Goal: Check status: Check status

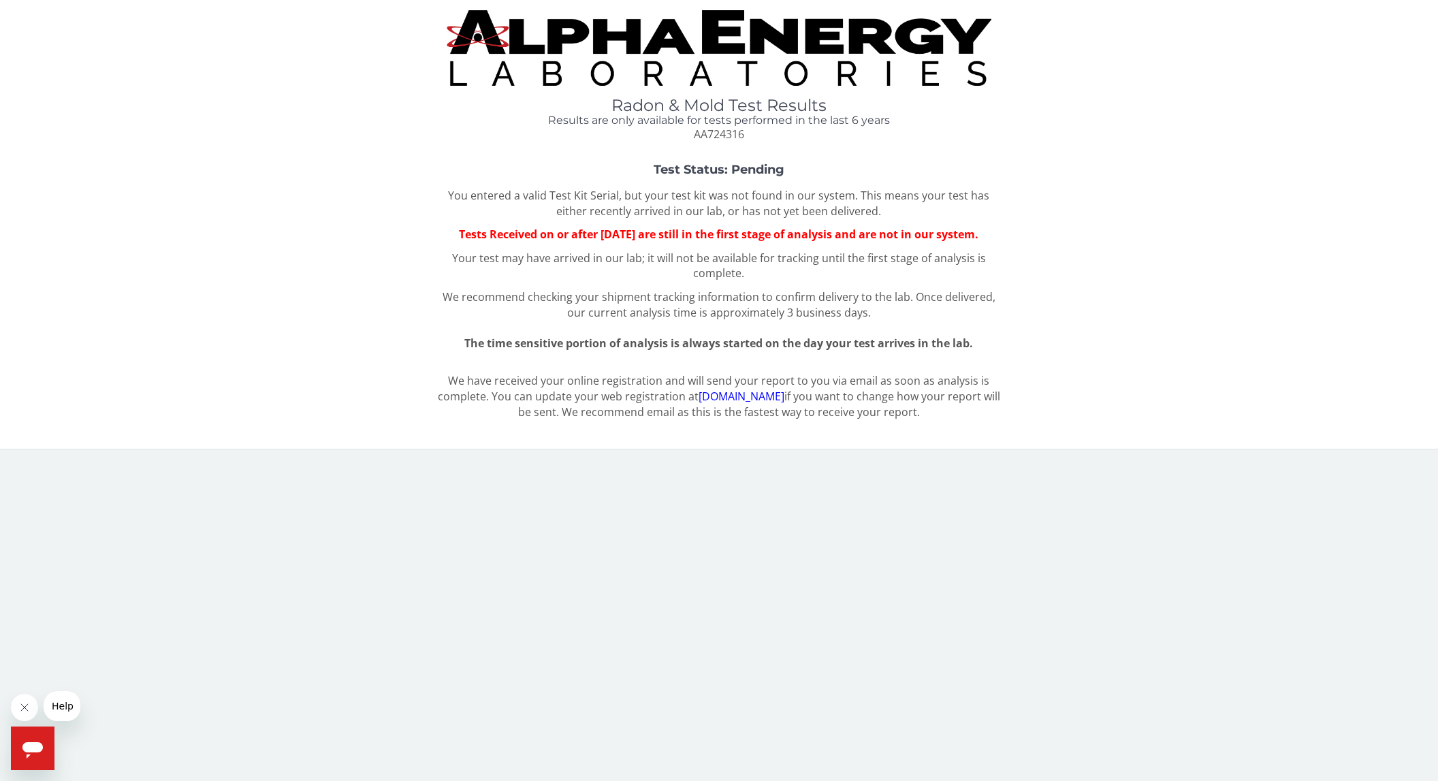
drag, startPoint x: 631, startPoint y: 167, endPoint x: 618, endPoint y: 165, distance: 13.7
click at [630, 167] on h3 "Test Status: Pending" at bounding box center [719, 170] width 1134 height 14
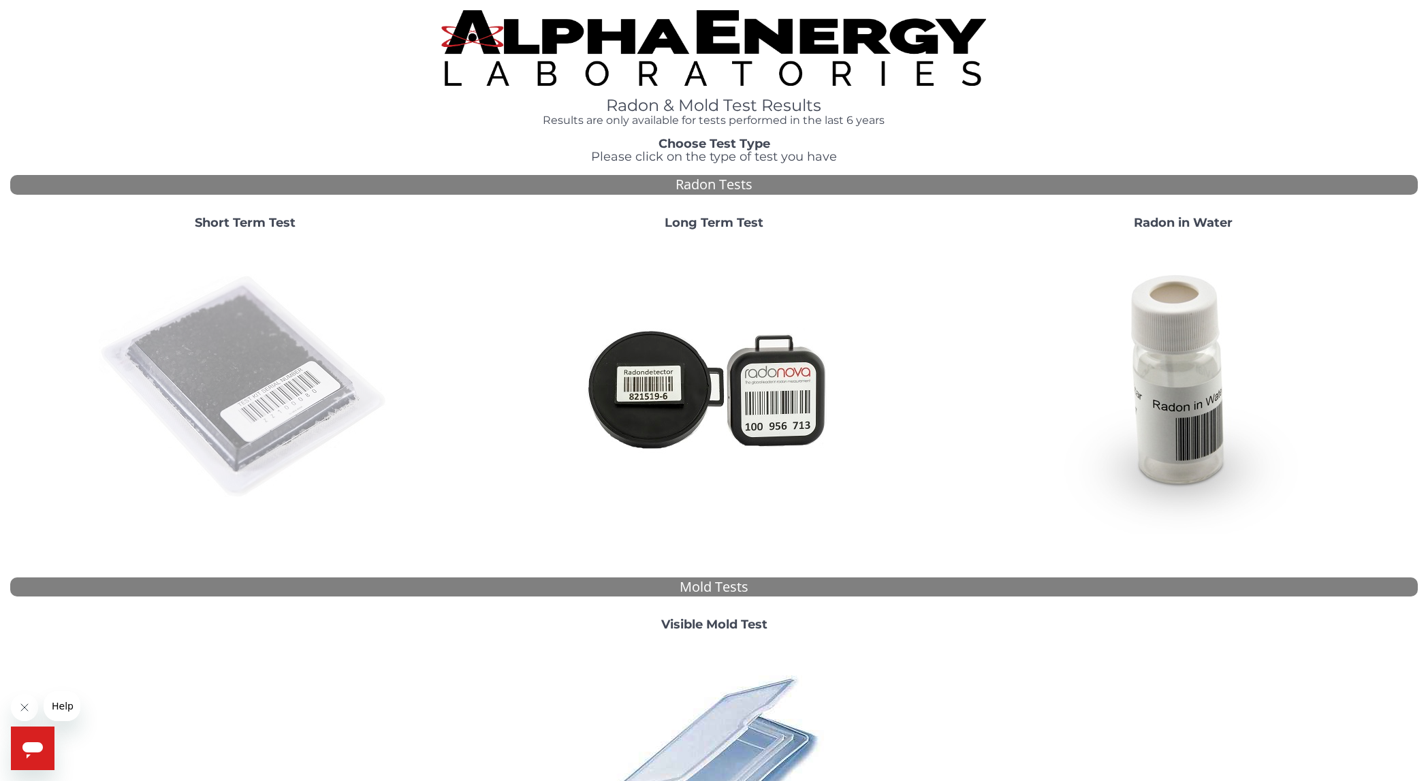
click at [229, 353] on img at bounding box center [245, 387] width 293 height 293
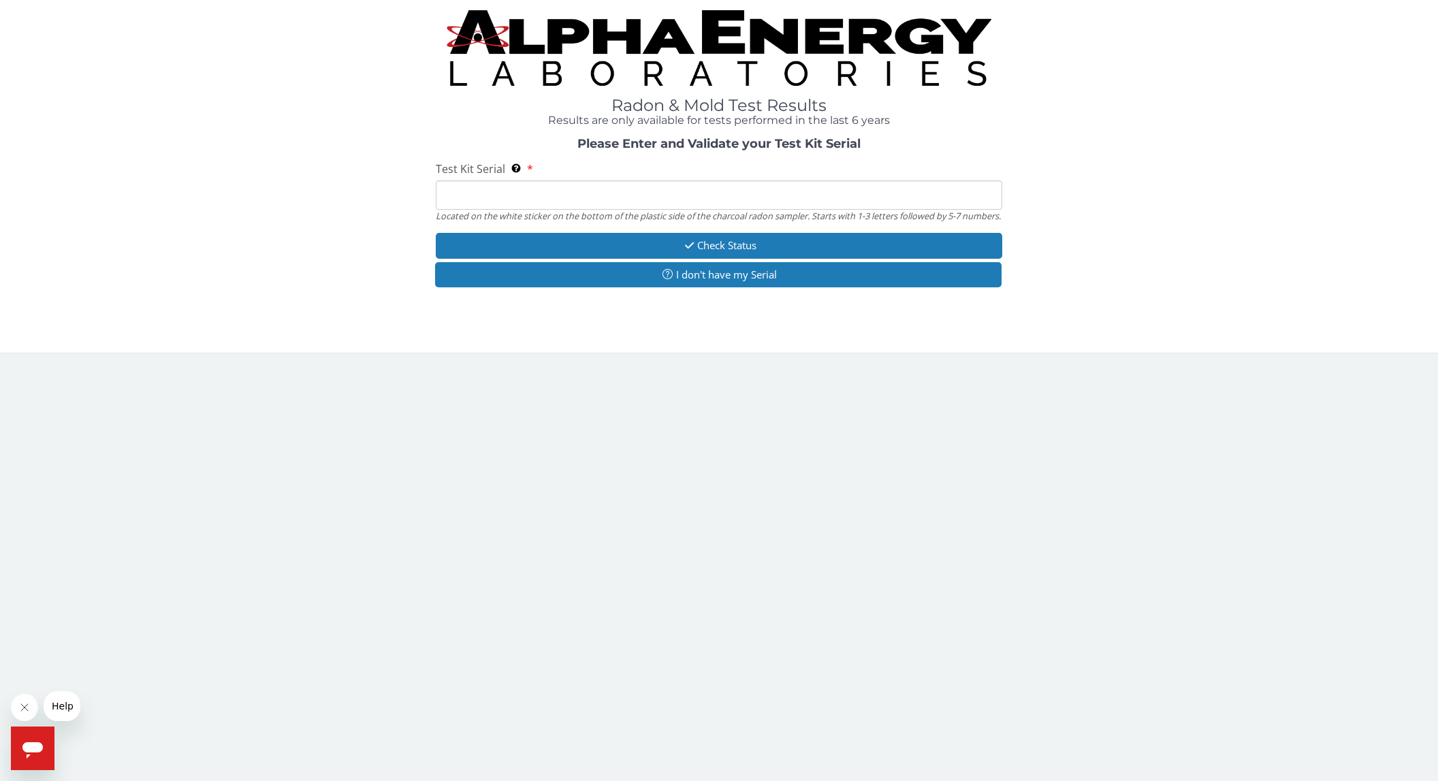
click at [532, 190] on input "Test Kit Serial Located on the white sticker on the bottom of the plastic side …" at bounding box center [719, 194] width 567 height 29
type input "AA724316"
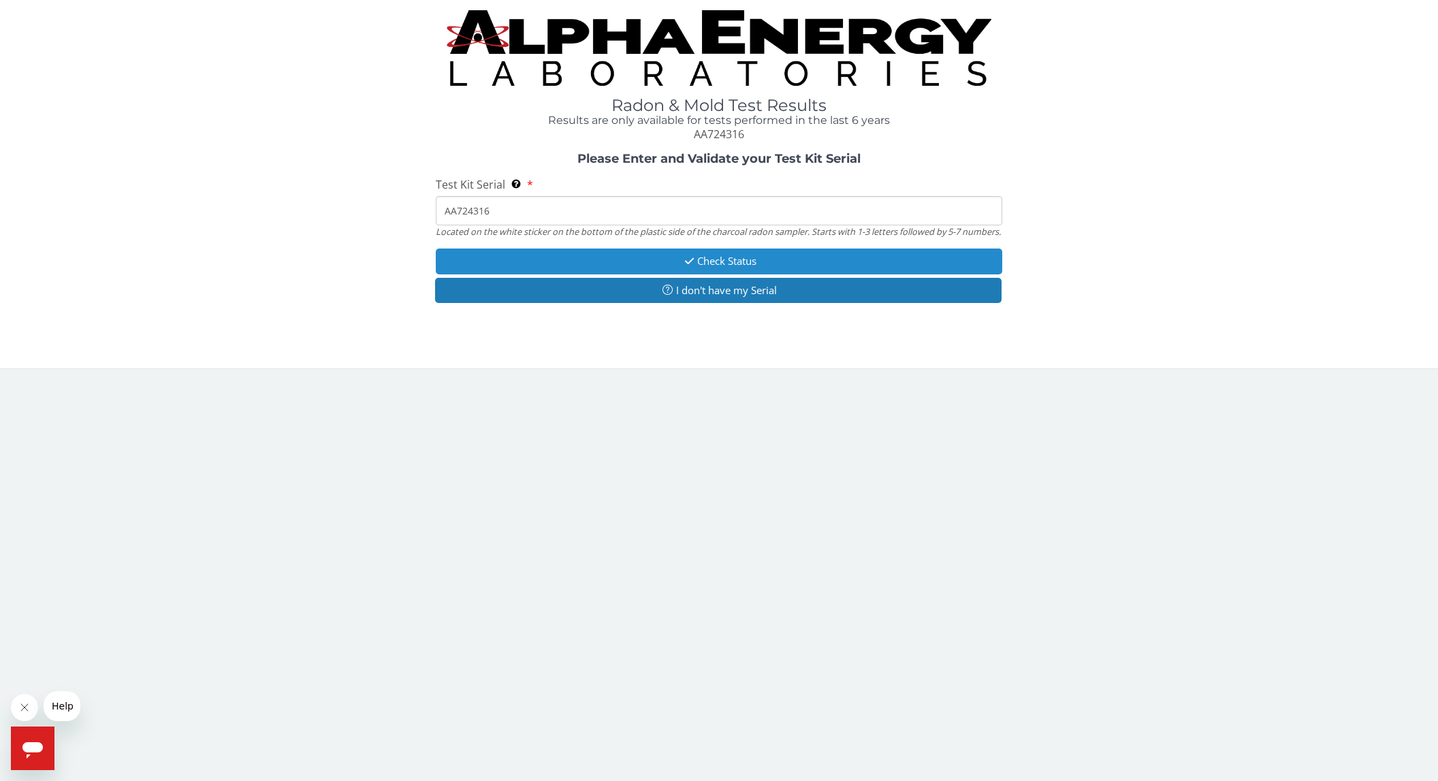
click at [705, 274] on button "Check Status" at bounding box center [719, 261] width 567 height 25
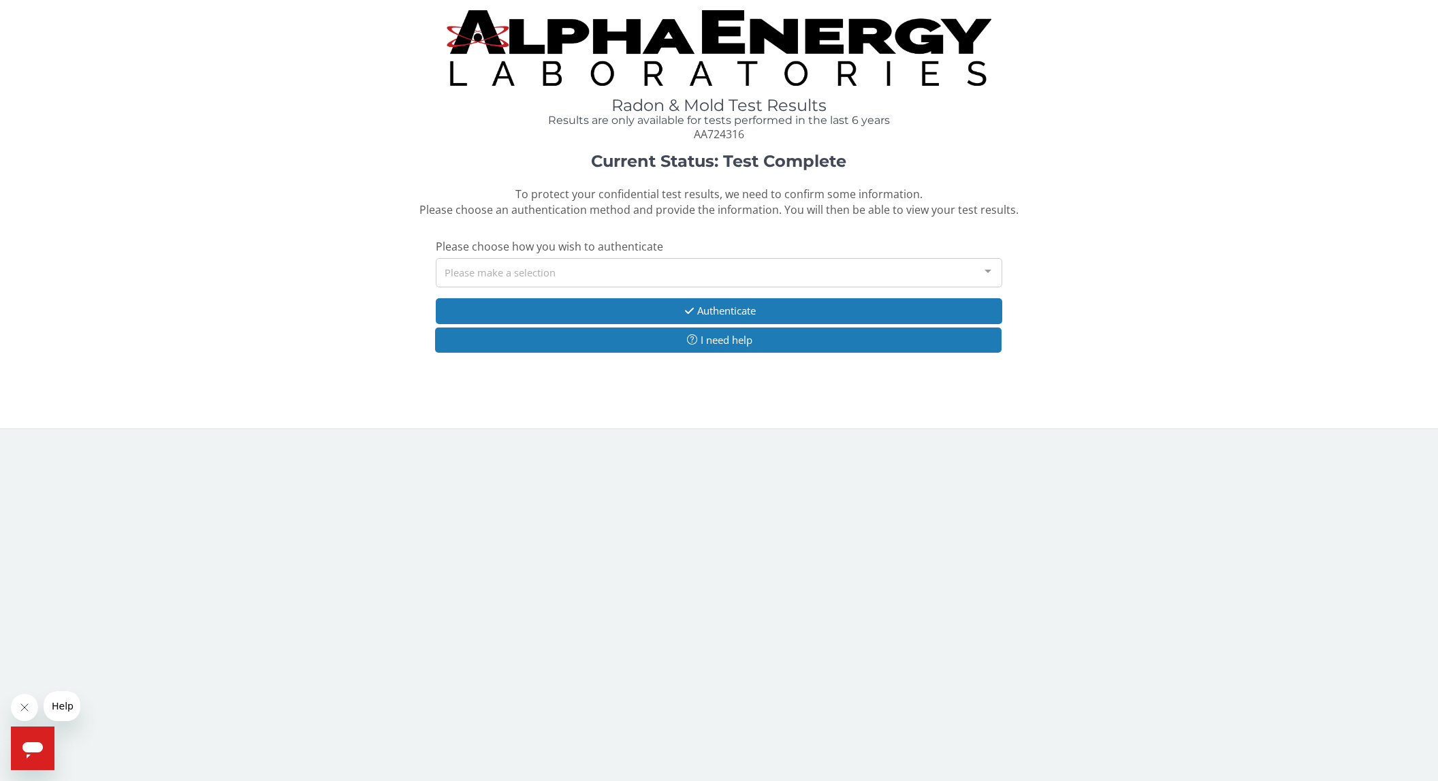
click at [512, 272] on div "Please make a selection" at bounding box center [719, 272] width 567 height 29
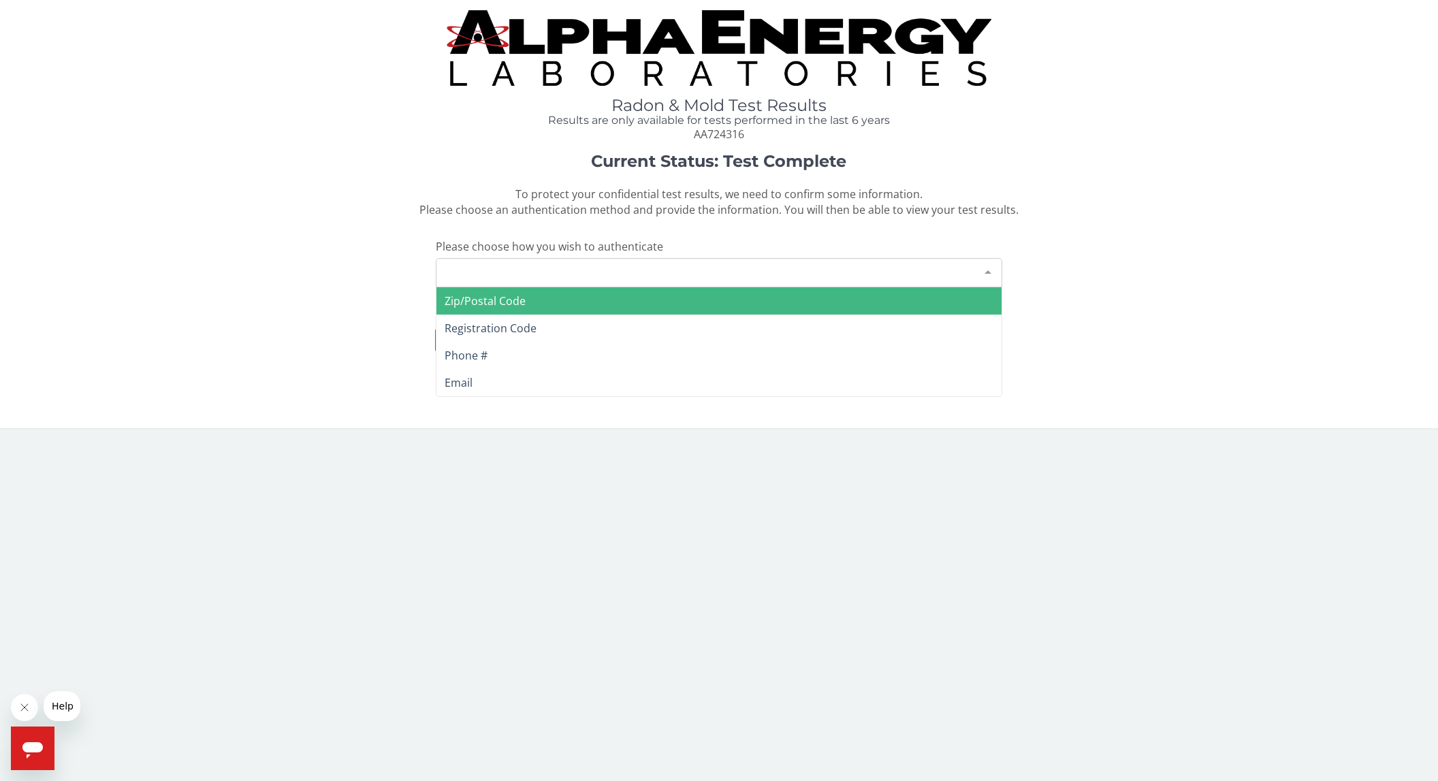
click at [507, 307] on span "Zip/Postal Code" at bounding box center [485, 300] width 81 height 15
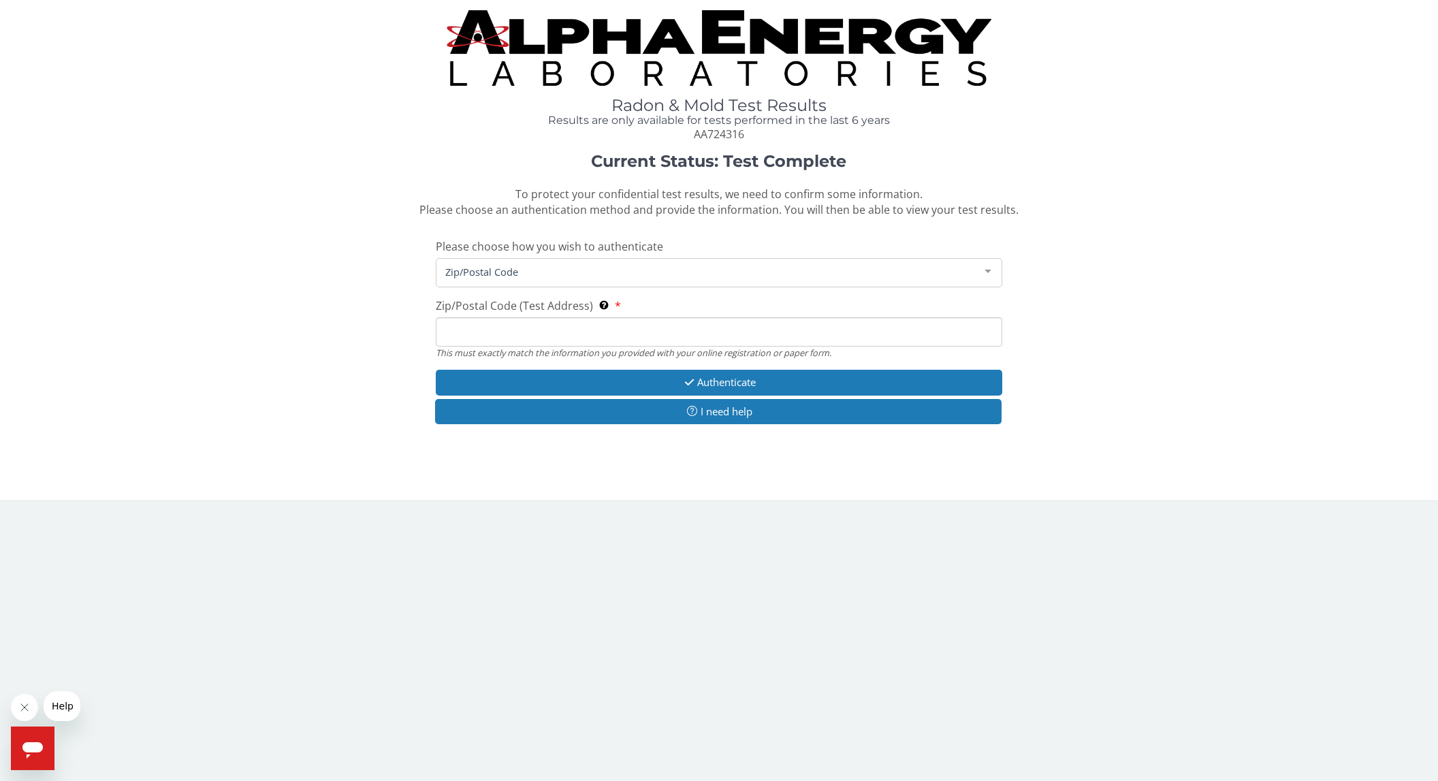
click at [505, 325] on input "Zip/Postal Code (Test Address) This must exactly match the information you prov…" at bounding box center [719, 331] width 567 height 29
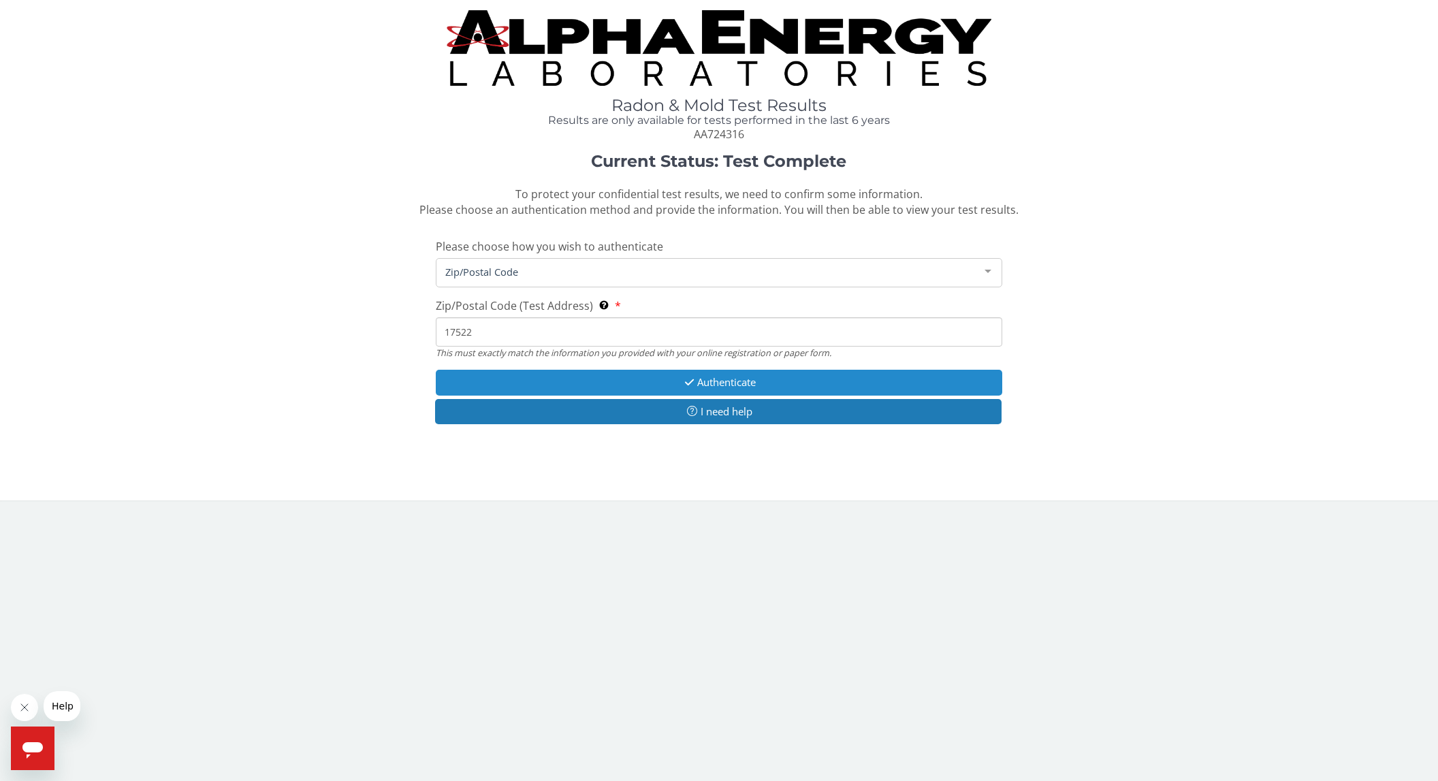
type input "17522"
click at [587, 392] on button "Authenticate" at bounding box center [719, 382] width 567 height 25
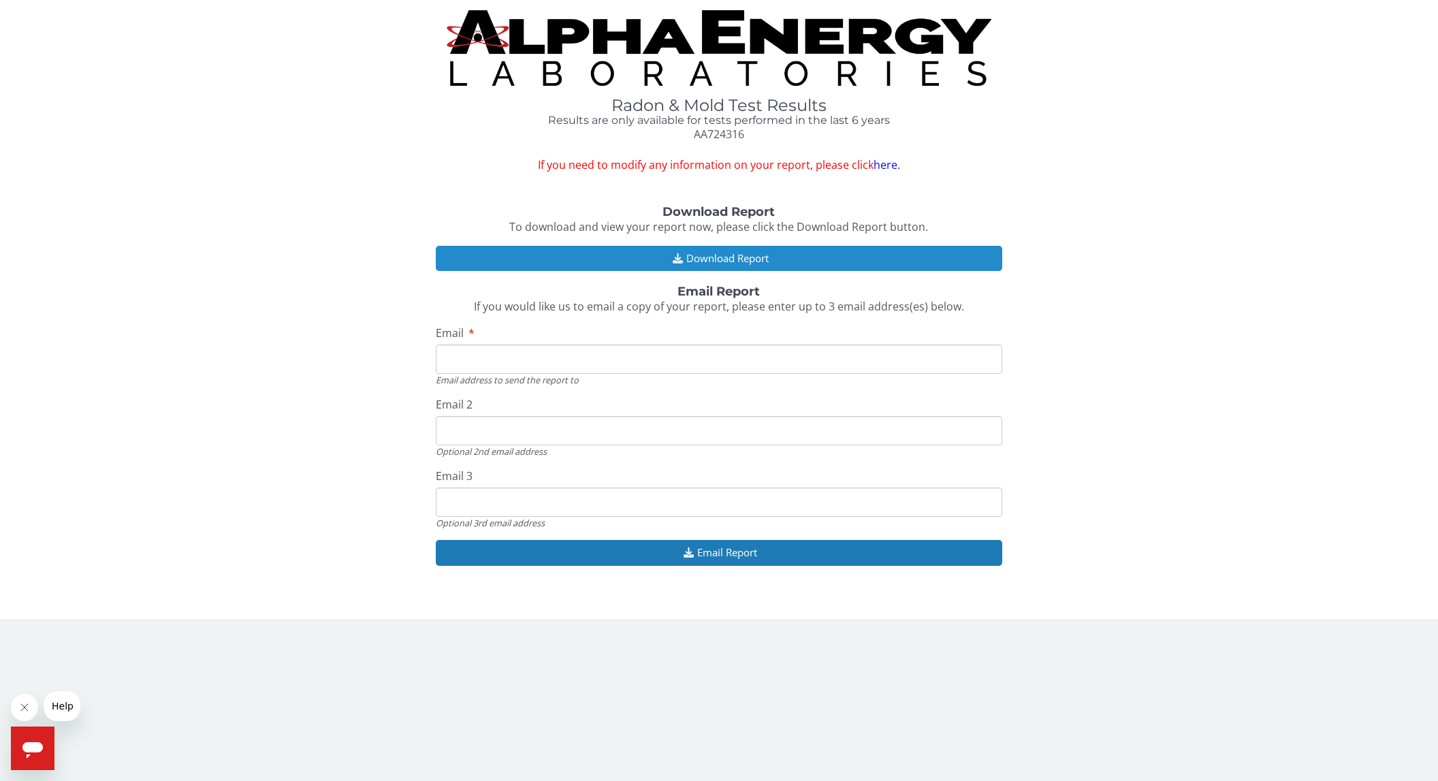
click at [746, 257] on button "Download Report" at bounding box center [719, 258] width 567 height 25
